Goal: Information Seeking & Learning: Learn about a topic

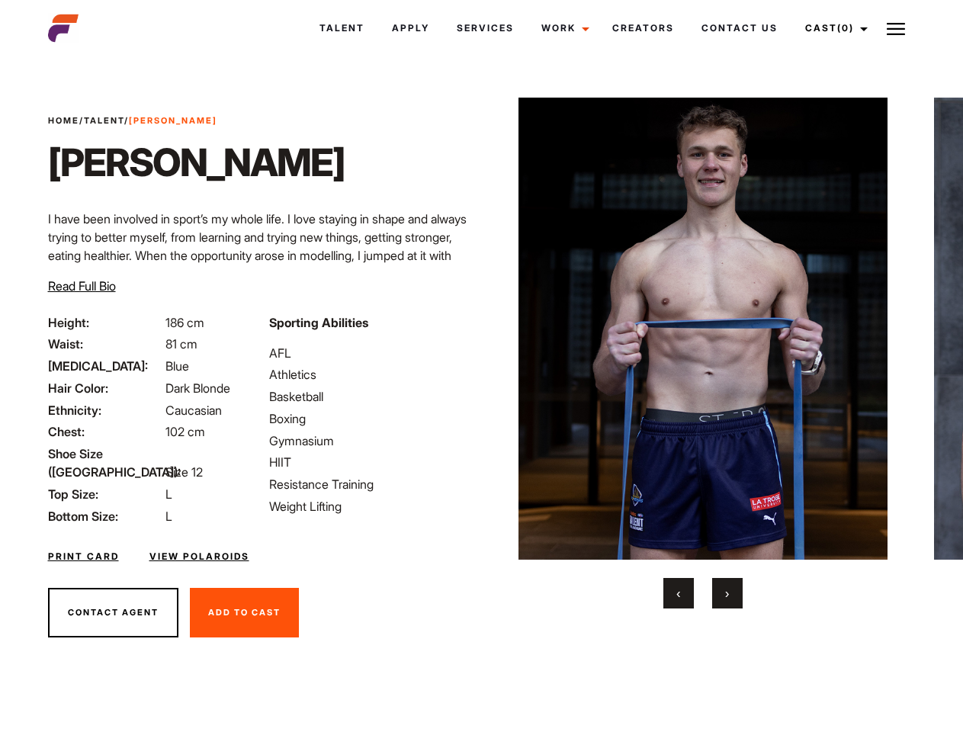
click at [832, 28] on link "Cast (0)" at bounding box center [833, 28] width 85 height 41
click at [896, 28] on img at bounding box center [896, 29] width 18 height 18
click at [702, 353] on img at bounding box center [703, 329] width 370 height 462
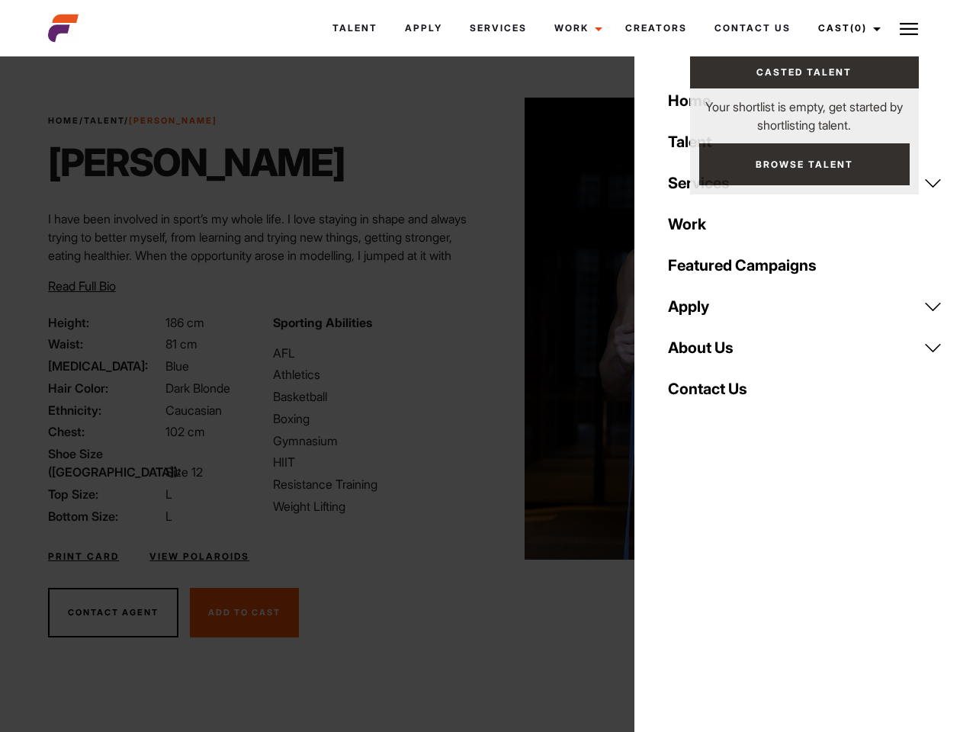
click at [481, 329] on div "Sporting Abilities AFL Athletics Basketball Boxing Gymnasium HIIT Resistance Tr…" at bounding box center [376, 419] width 224 height 212
click at [678, 593] on button "‹" at bounding box center [687, 593] width 30 height 30
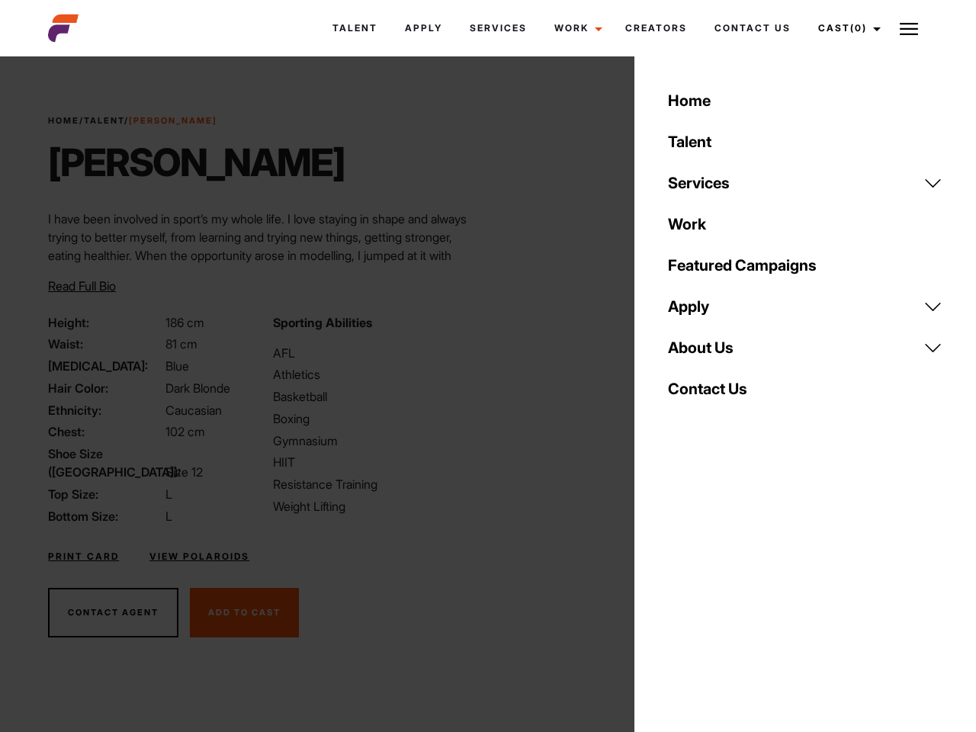
click at [727, 593] on div "Home Talent Services Talent Casting Photography Videography Creative Hair and M…" at bounding box center [805, 366] width 342 height 732
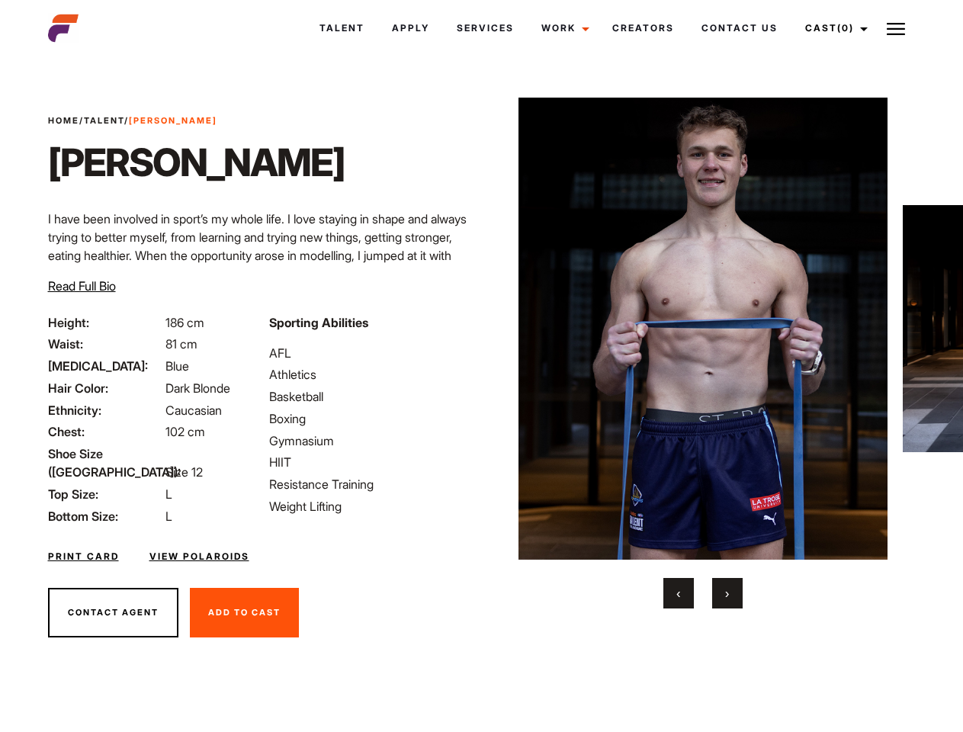
click at [832, 28] on link "Cast (0)" at bounding box center [833, 28] width 85 height 41
click at [896, 28] on img at bounding box center [896, 29] width 18 height 18
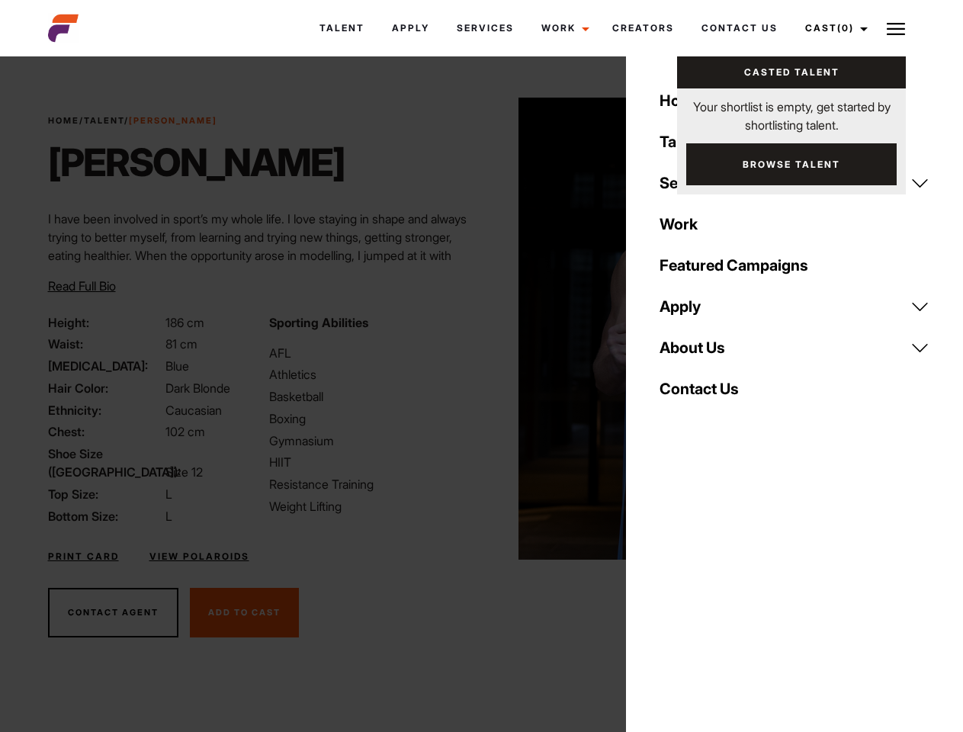
click at [702, 353] on img at bounding box center [703, 329] width 370 height 462
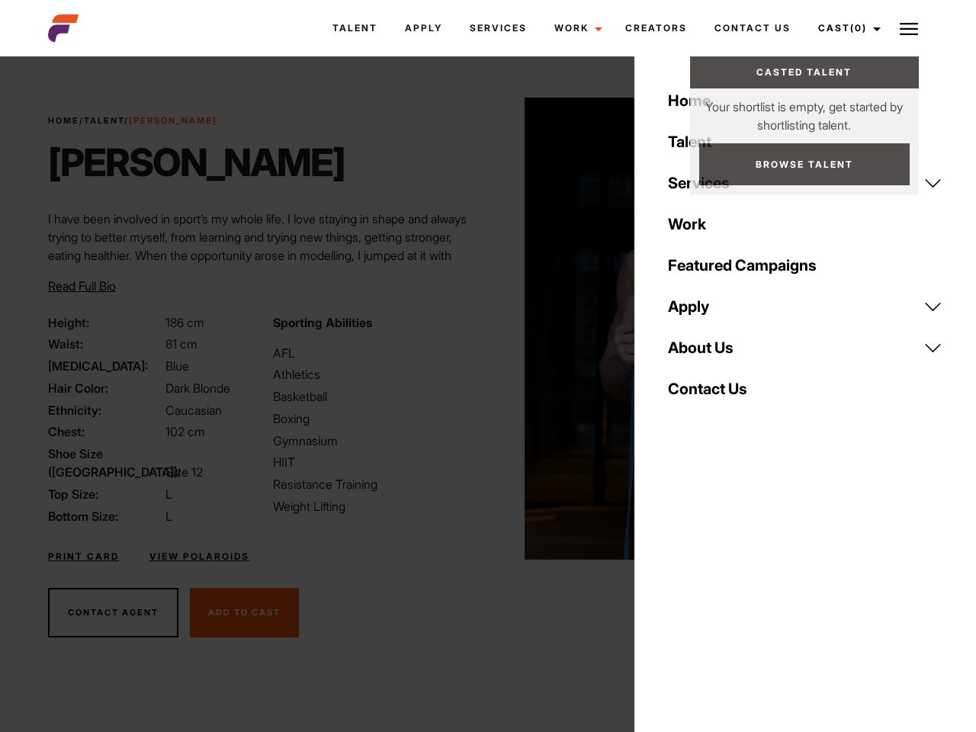
click at [481, 329] on div "Sporting Abilities AFL Athletics Basketball Boxing Gymnasium HIIT Resistance Tr…" at bounding box center [376, 419] width 224 height 212
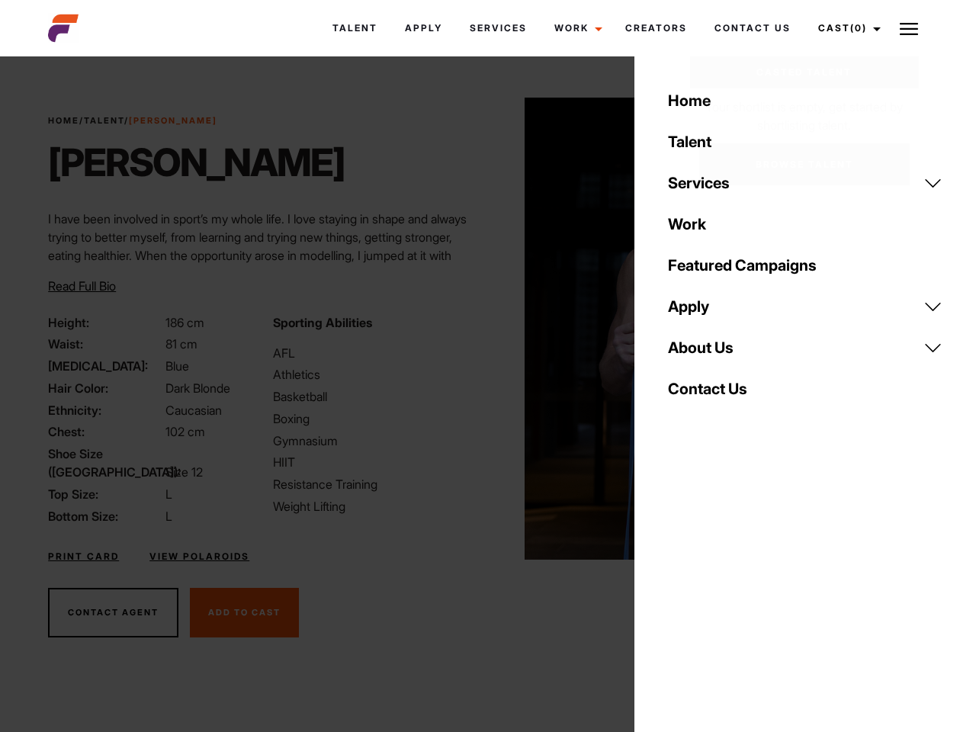
click at [678, 593] on div "Home Talent Services Talent Casting Photography Videography Creative Hair and M…" at bounding box center [805, 366] width 342 height 732
click at [727, 593] on div "Home Talent Services Talent Casting Photography Videography Creative Hair and M…" at bounding box center [805, 366] width 342 height 732
